Goal: Book appointment/travel/reservation

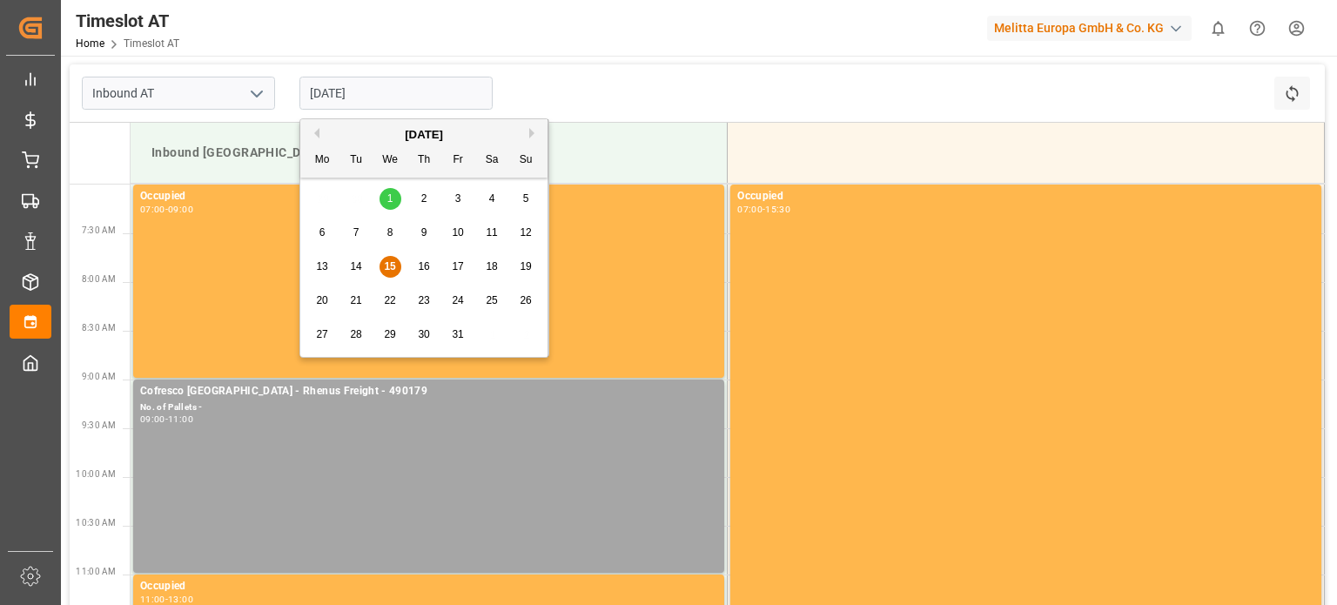
click at [330, 101] on input "[DATE]" at bounding box center [396, 93] width 193 height 33
click at [421, 262] on div "16" at bounding box center [425, 267] width 22 height 21
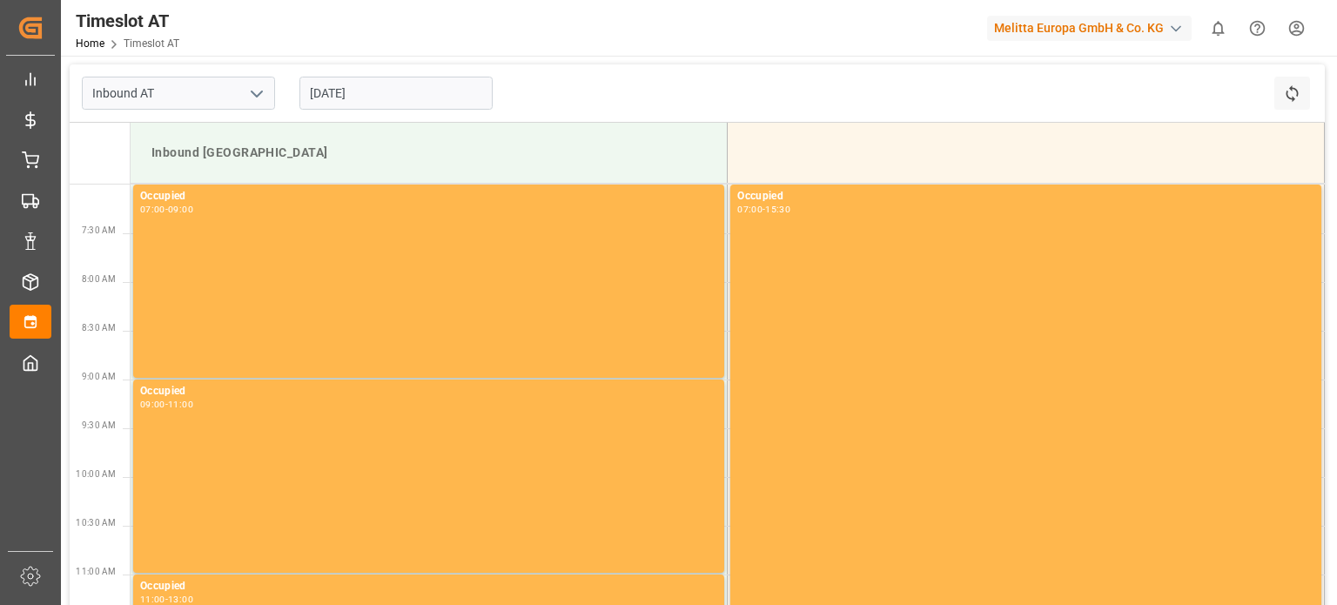
click at [371, 99] on input "[DATE]" at bounding box center [396, 93] width 193 height 33
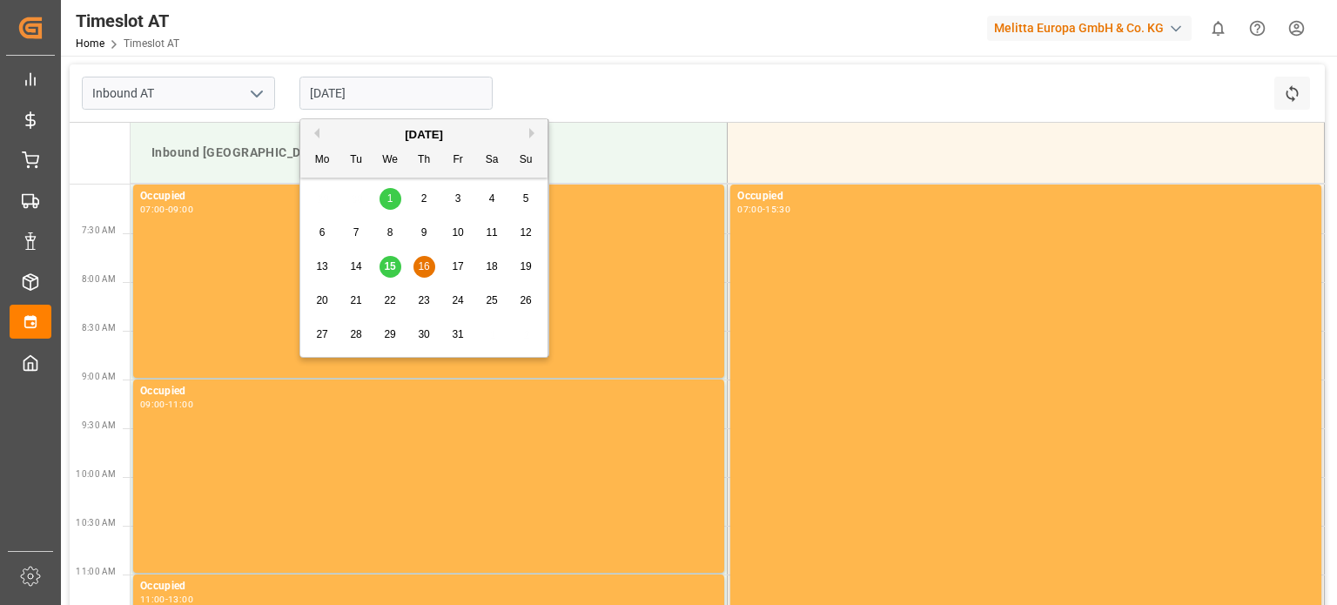
click at [397, 266] on div "15" at bounding box center [391, 267] width 22 height 21
type input "[DATE]"
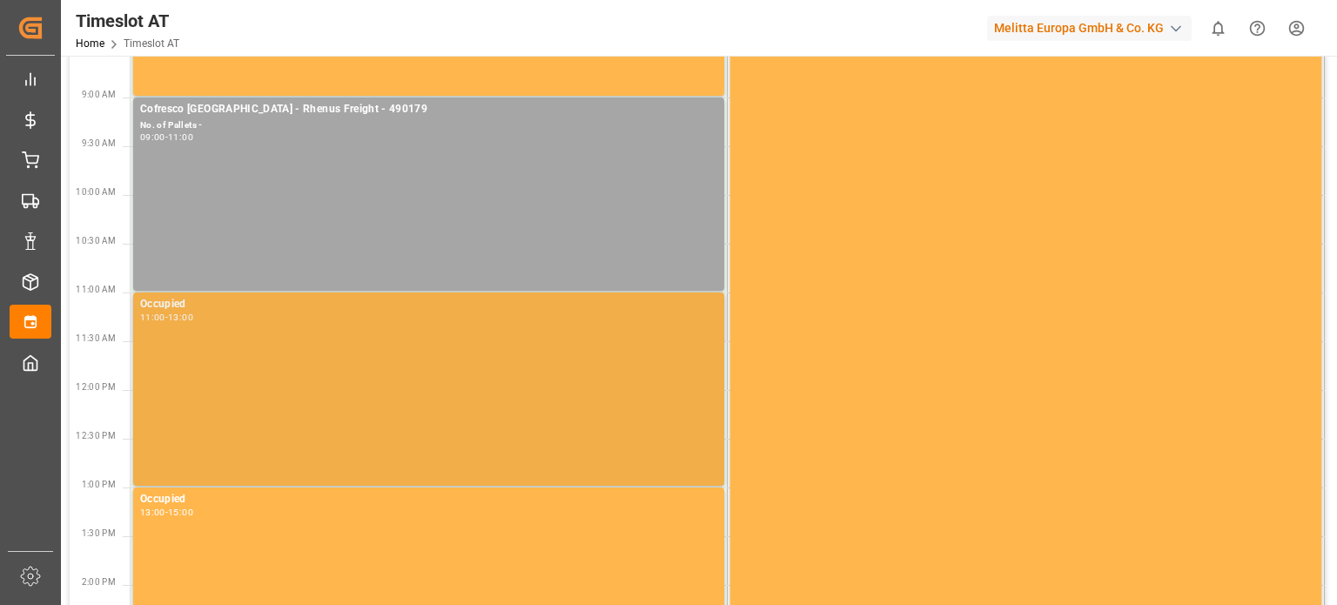
scroll to position [348, 0]
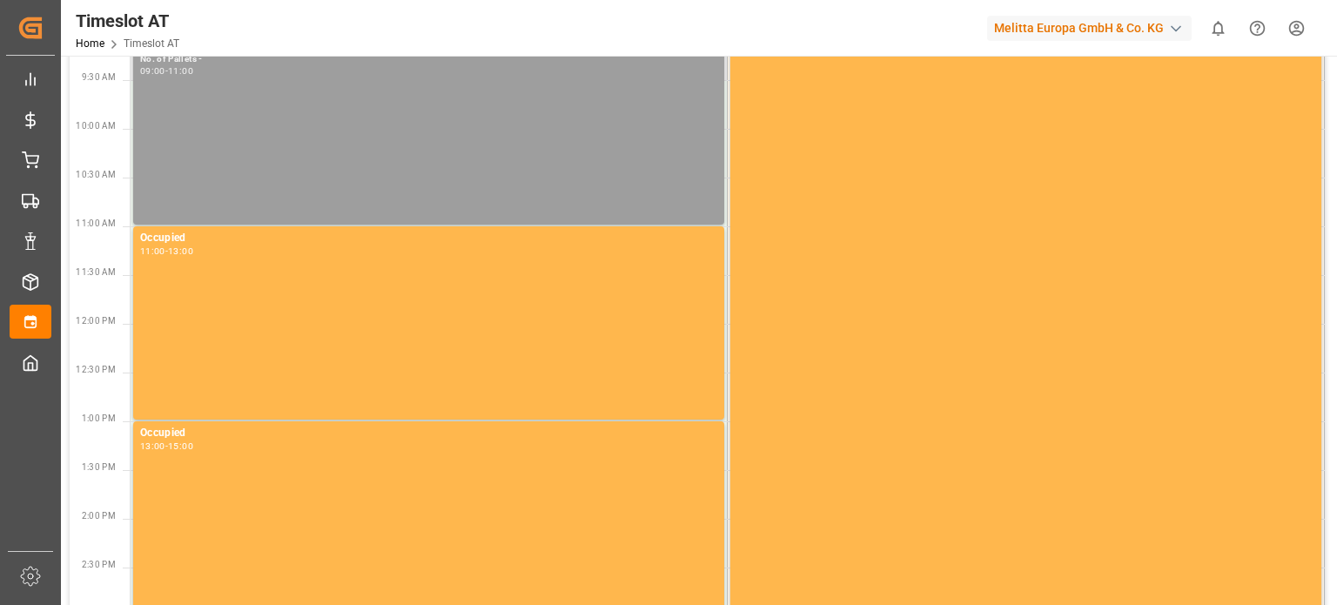
click at [386, 204] on div "Cofresco [GEOGRAPHIC_DATA] - Rhenus Freight - 490179 No. of Pallets - 09:00 - 1…" at bounding box center [428, 128] width 577 height 186
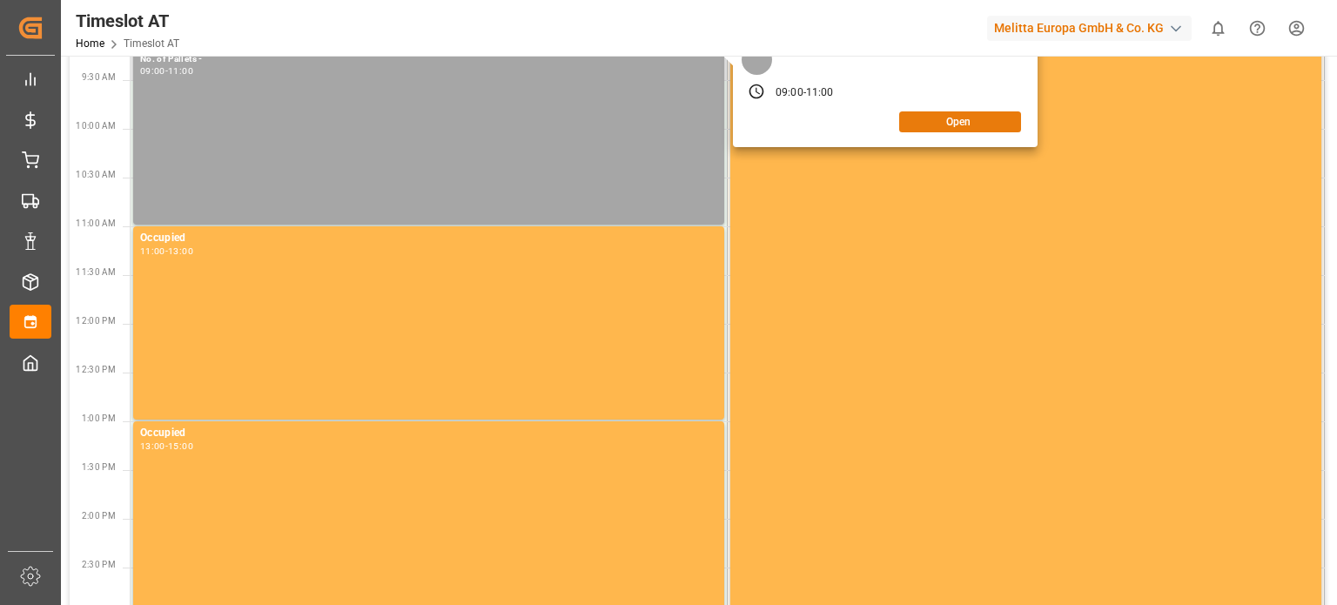
click at [986, 130] on button "Open" at bounding box center [960, 121] width 122 height 21
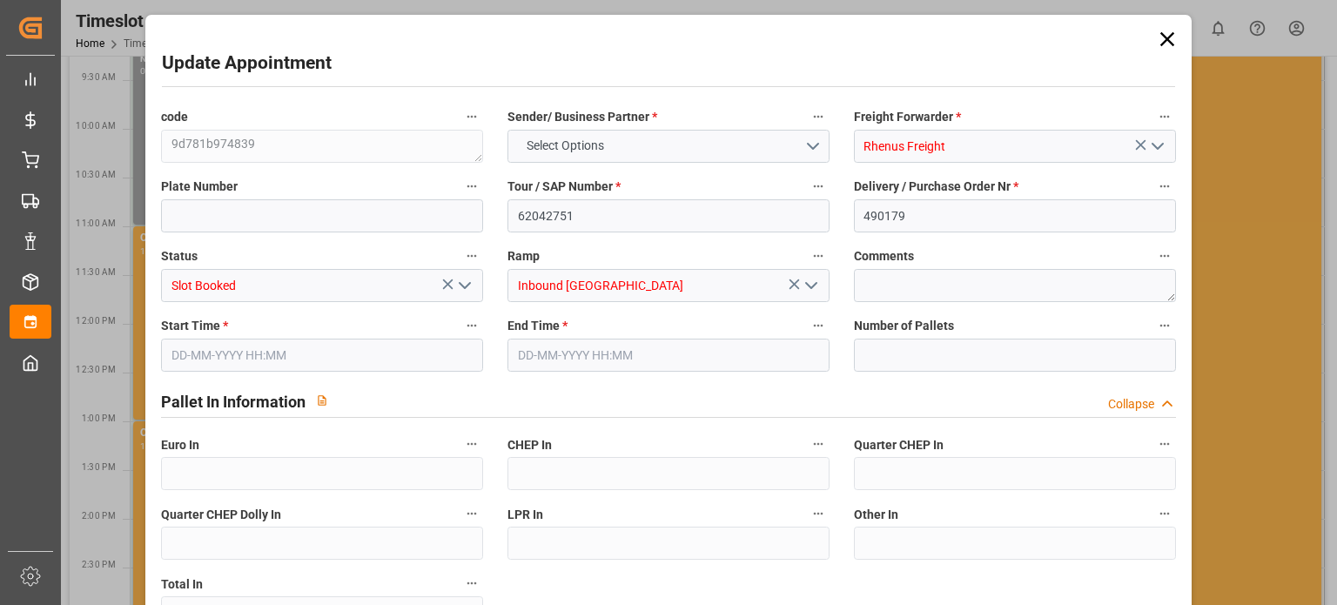
type input "0"
type input "[DATE] 09:00"
type input "[DATE] 11:00"
type input "[DATE] 10:57"
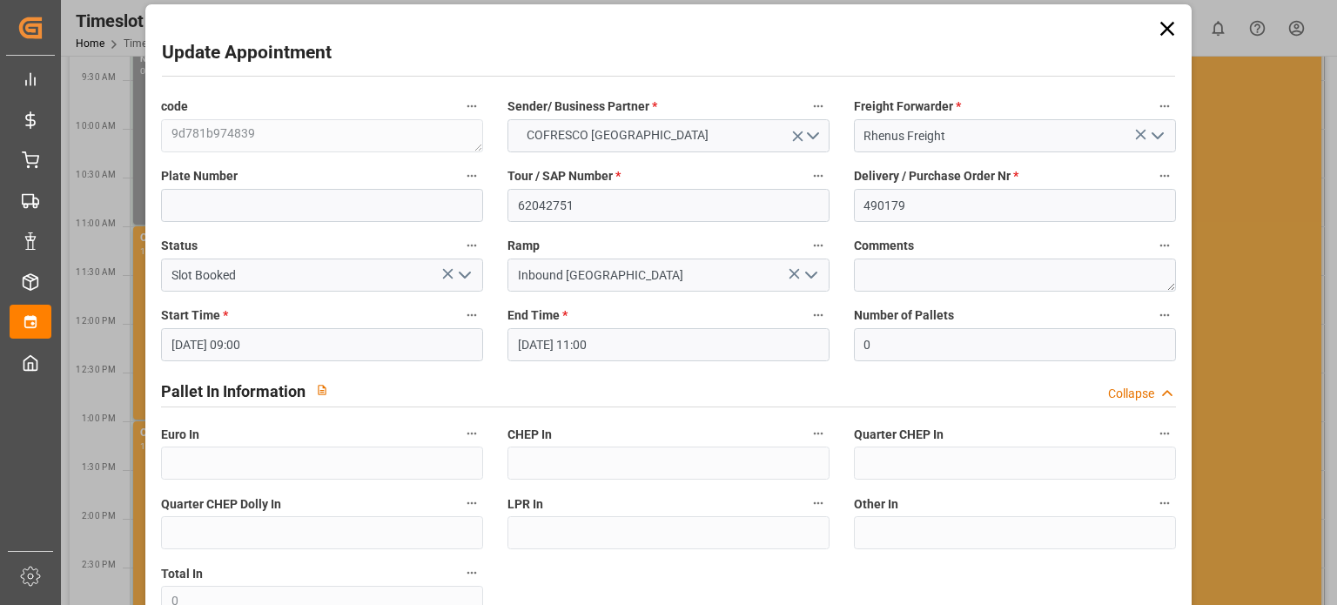
scroll to position [0, 0]
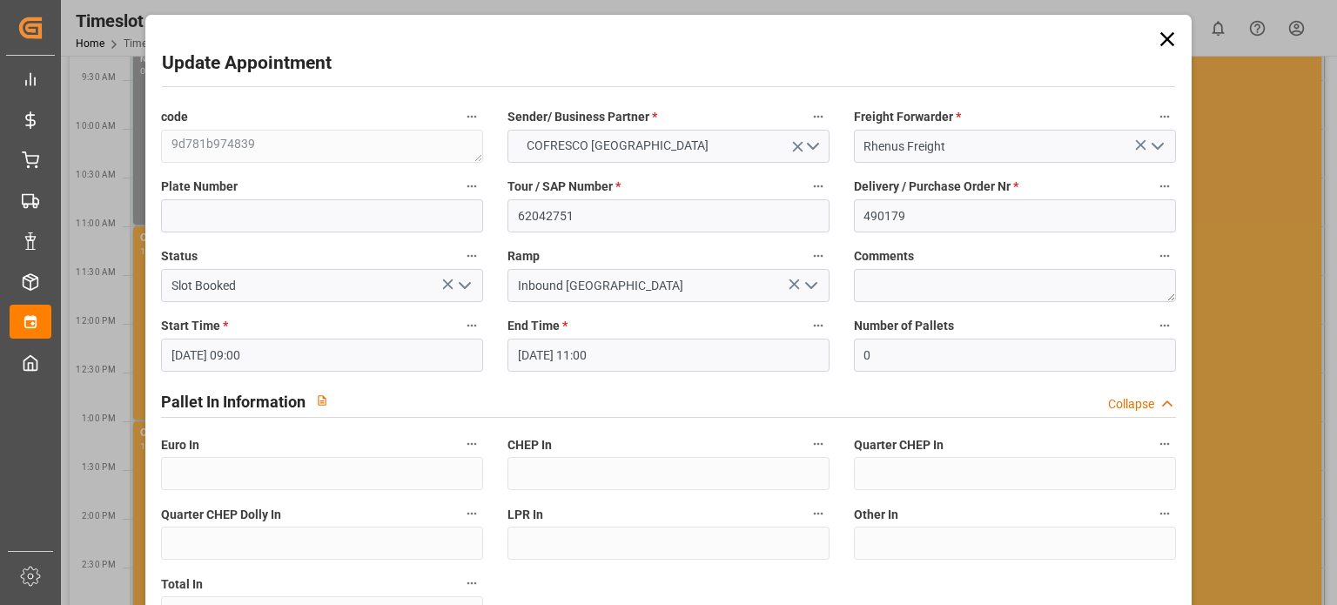
click at [1156, 30] on icon at bounding box center [1167, 39] width 24 height 24
